Goal: Task Accomplishment & Management: Manage account settings

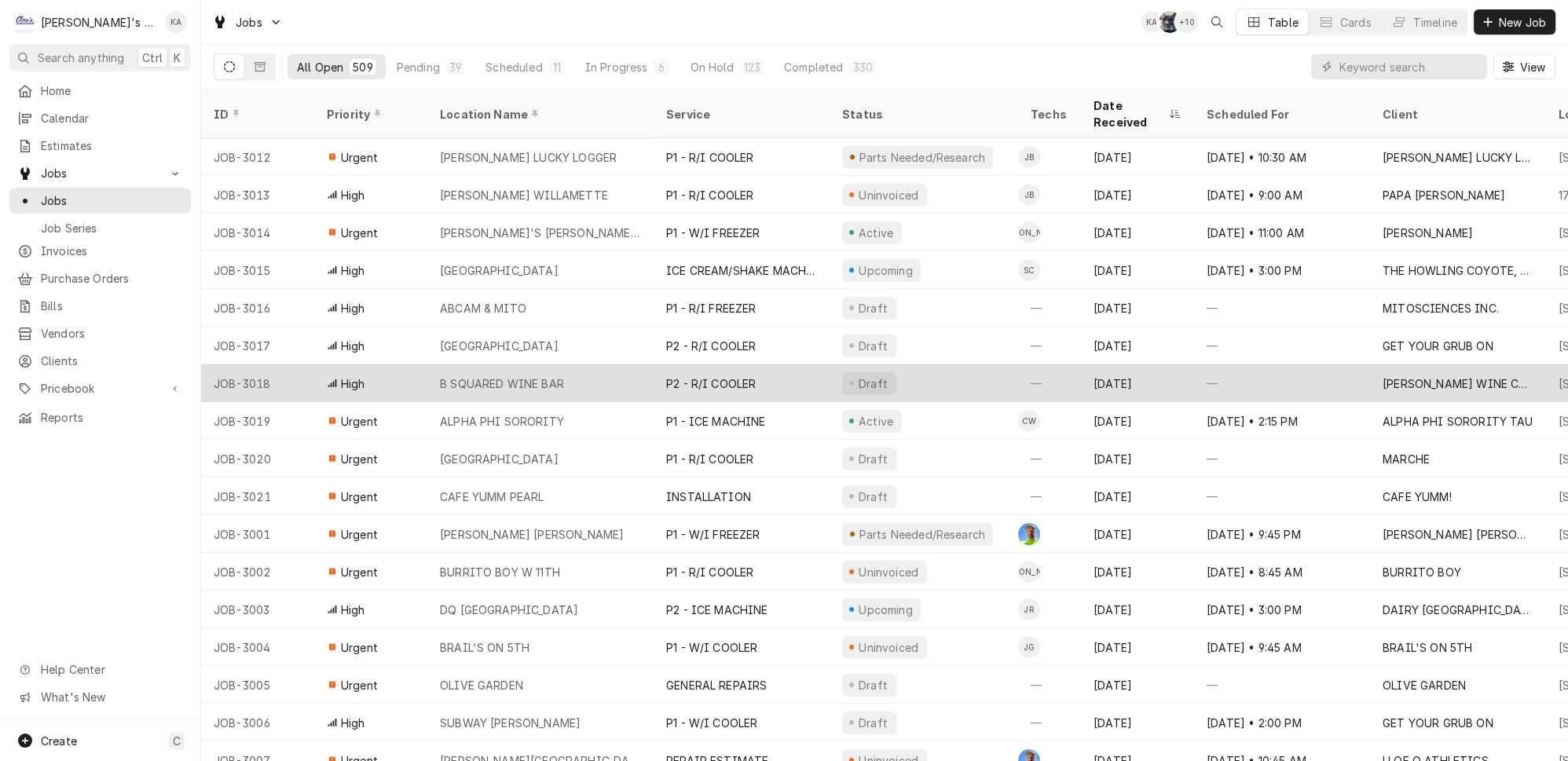
click at [992, 364] on div "Draft" at bounding box center [924, 383] width 189 height 37
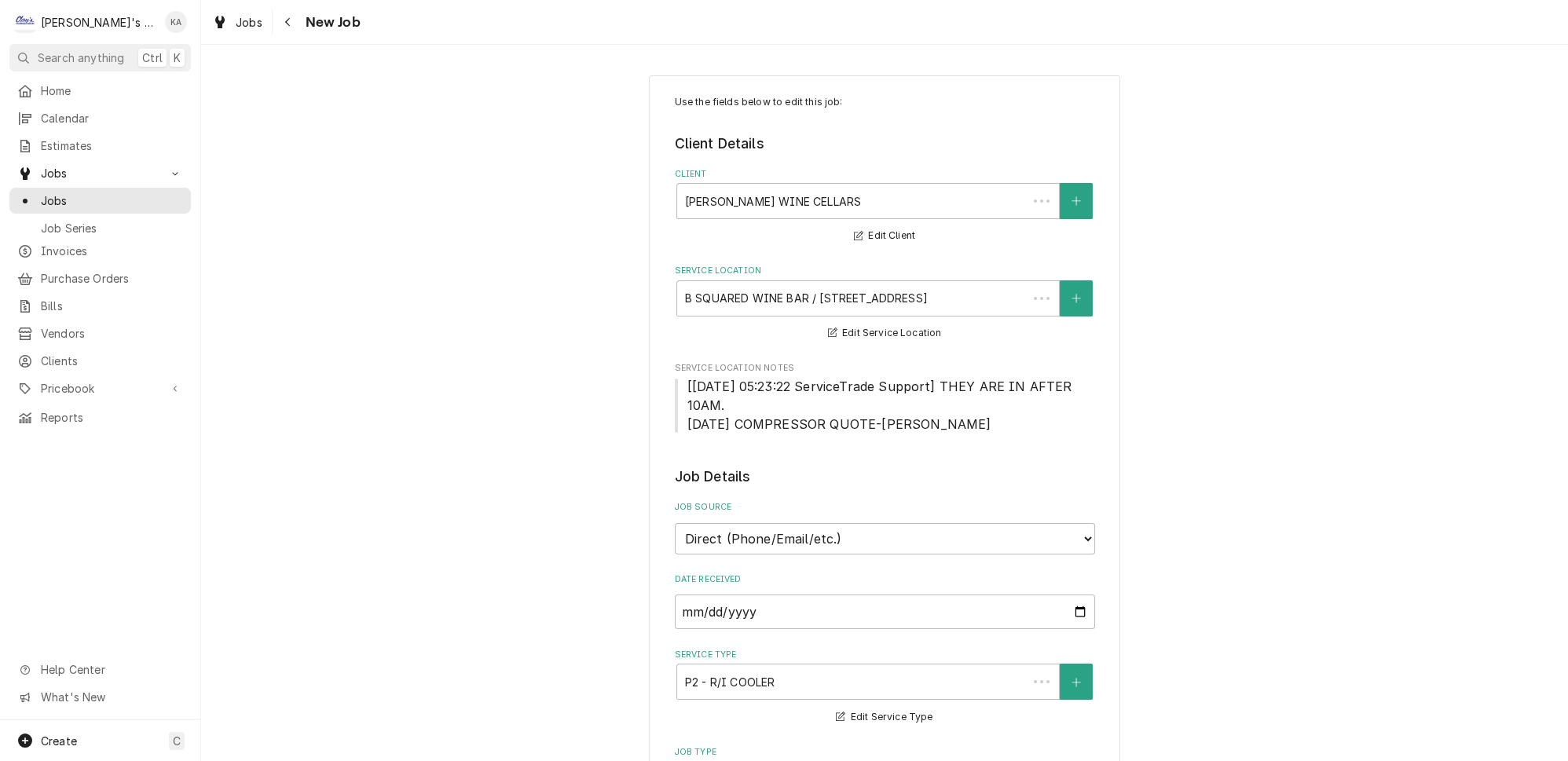
type textarea "x"
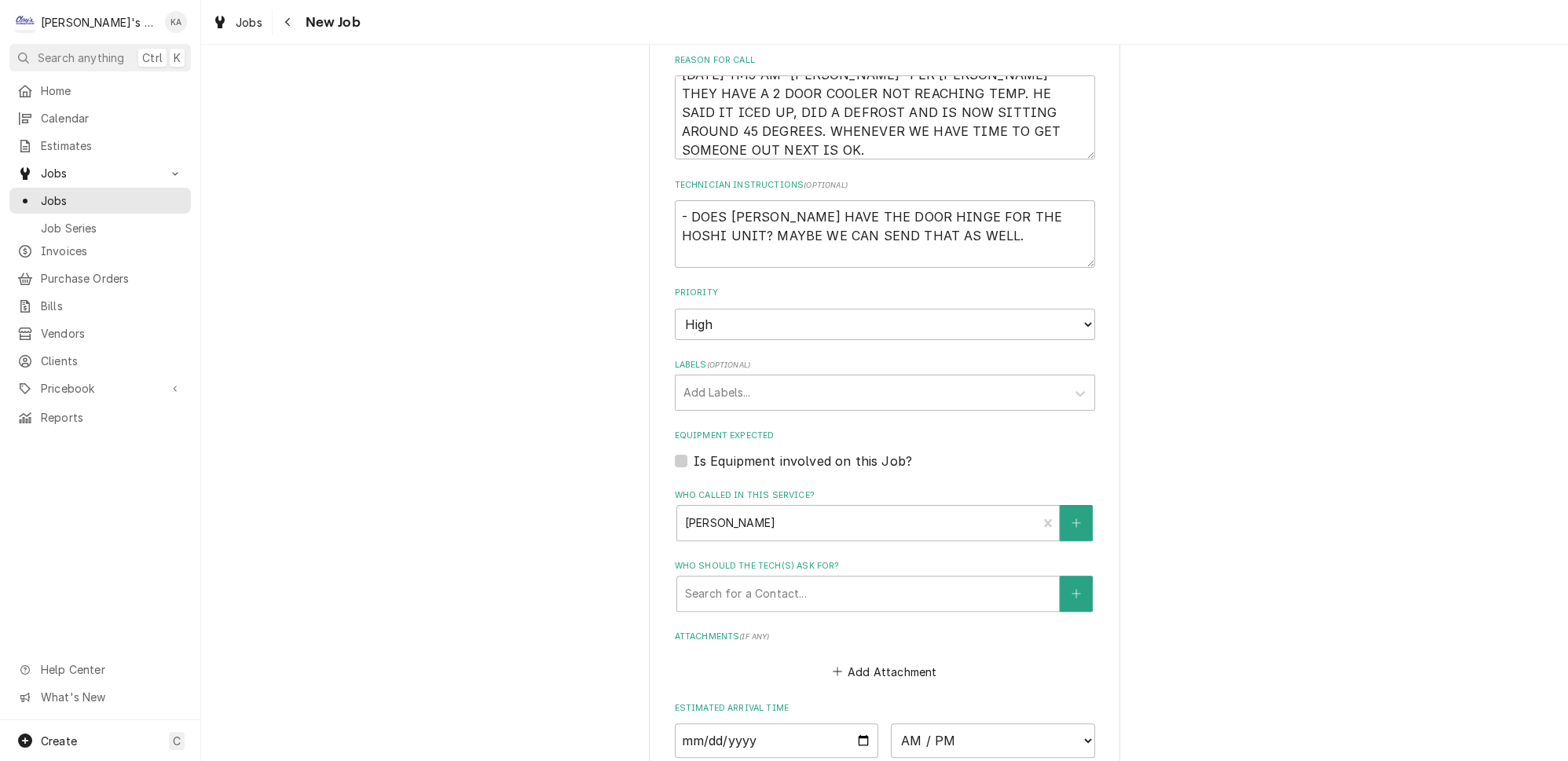
scroll to position [785, 0]
